Goal: Task Accomplishment & Management: Use online tool/utility

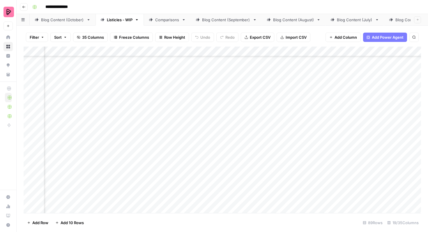
scroll to position [581, 173]
click at [152, 71] on div "Add Column" at bounding box center [223, 130] width 398 height 167
click at [149, 86] on div "Add Column" at bounding box center [223, 130] width 398 height 167
click at [150, 99] on div "Add Column" at bounding box center [223, 130] width 398 height 167
click at [151, 115] on div "Add Column" at bounding box center [223, 130] width 398 height 167
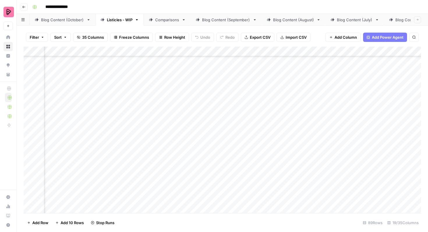
click at [150, 131] on div "Add Column" at bounding box center [223, 130] width 398 height 167
click at [152, 147] on div "Add Column" at bounding box center [223, 130] width 398 height 167
click at [150, 161] on div "Add Column" at bounding box center [223, 130] width 398 height 167
click at [150, 176] on div "Add Column" at bounding box center [223, 130] width 398 height 167
click at [152, 193] on div "Add Column" at bounding box center [223, 130] width 398 height 167
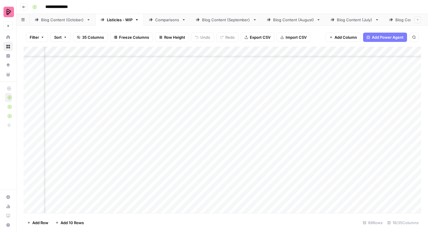
scroll to position [424, 173]
click at [265, 121] on div "Add Column" at bounding box center [223, 130] width 398 height 167
click at [264, 137] on div "Add Column" at bounding box center [223, 130] width 398 height 167
click at [263, 152] on div "Add Column" at bounding box center [223, 130] width 398 height 167
click at [263, 167] on div "Add Column" at bounding box center [223, 130] width 398 height 167
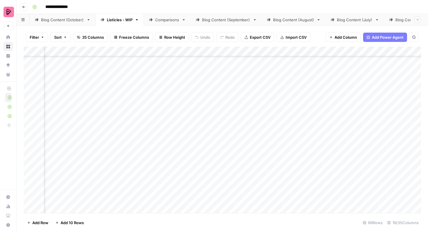
click at [263, 184] on div "Add Column" at bounding box center [223, 130] width 398 height 167
click at [265, 162] on div "Add Column" at bounding box center [223, 130] width 398 height 167
click at [264, 175] on div "Add Column" at bounding box center [223, 130] width 398 height 167
click at [264, 147] on div "Add Column" at bounding box center [223, 130] width 398 height 167
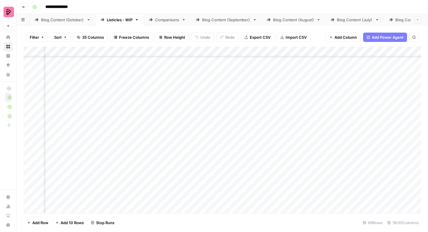
click at [263, 102] on div "Add Column" at bounding box center [223, 130] width 398 height 167
click at [212, 75] on div "Add Column" at bounding box center [223, 130] width 398 height 167
click at [212, 90] on div "Add Column" at bounding box center [223, 130] width 398 height 167
click at [211, 74] on div "Add Column" at bounding box center [223, 130] width 398 height 167
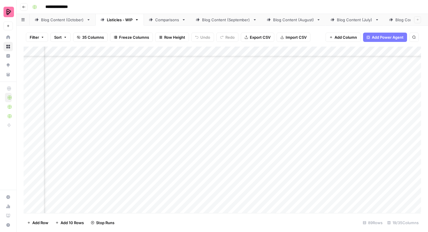
scroll to position [491, 160]
